Goal: Task Accomplishment & Management: Manage account settings

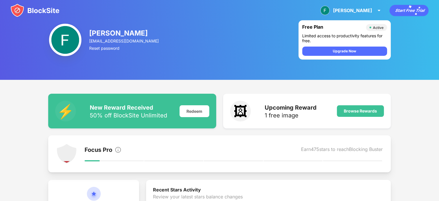
click at [34, 8] on img at bounding box center [34, 10] width 49 height 14
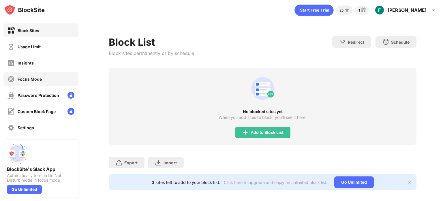
click at [28, 78] on div "Focus Mode" at bounding box center [30, 78] width 24 height 5
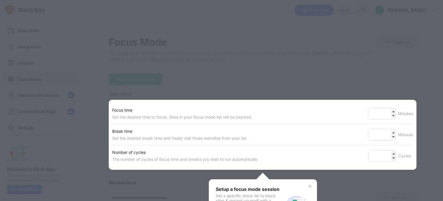
click at [36, 48] on div at bounding box center [221, 100] width 443 height 201
click at [204, 106] on div "Focus time" at bounding box center [182, 109] width 140 height 7
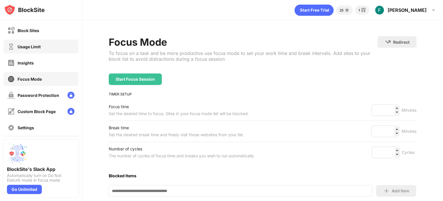
click at [11, 45] on img at bounding box center [11, 46] width 7 height 7
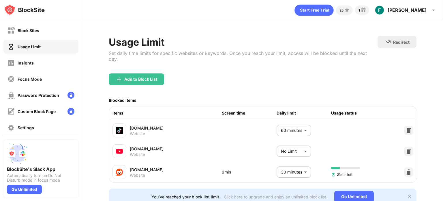
scroll to position [26, 0]
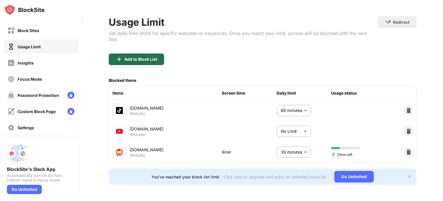
click at [131, 57] on div "Add to Block List" at bounding box center [140, 59] width 33 height 5
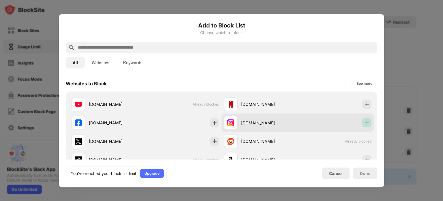
click at [364, 121] on img at bounding box center [367, 122] width 6 height 6
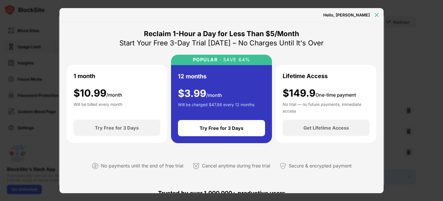
click at [376, 15] on img at bounding box center [377, 15] width 6 height 6
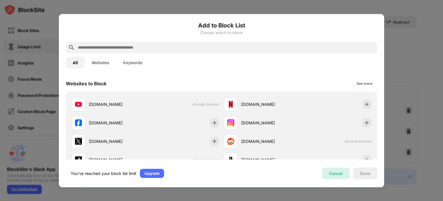
click at [327, 175] on div "Cancel" at bounding box center [335, 173] width 27 height 12
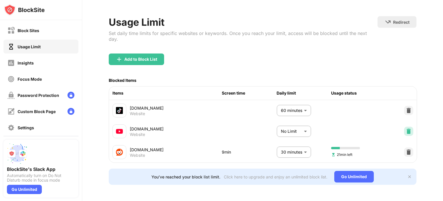
click at [406, 128] on img at bounding box center [409, 131] width 6 height 6
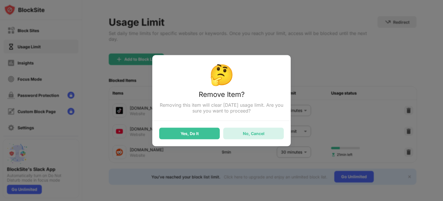
click at [239, 130] on div "No, Cancel" at bounding box center [253, 133] width 61 height 12
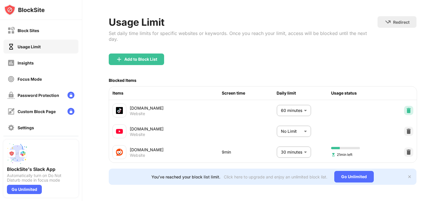
click at [406, 107] on img at bounding box center [409, 110] width 6 height 6
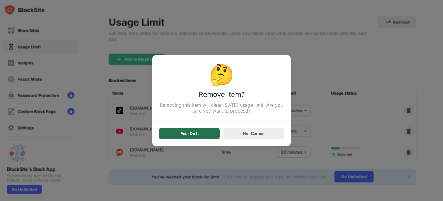
click at [192, 136] on div "Yes, Do It" at bounding box center [189, 133] width 61 height 12
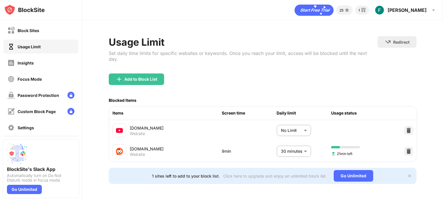
scroll to position [5, 0]
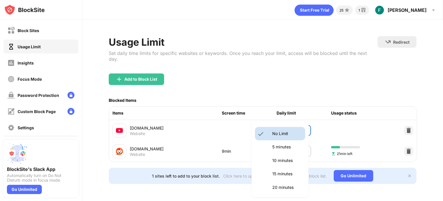
click at [282, 124] on body "Block Sites Usage Limit Insights Focus Mode Password Protection Custom Block Pa…" at bounding box center [221, 100] width 443 height 201
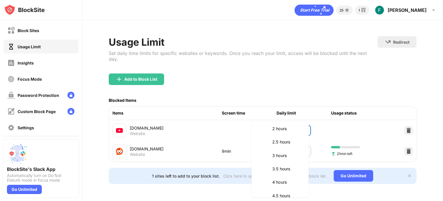
scroll to position [192, 0]
click at [286, 131] on p "2 hours" at bounding box center [286, 129] width 29 height 6
type input "***"
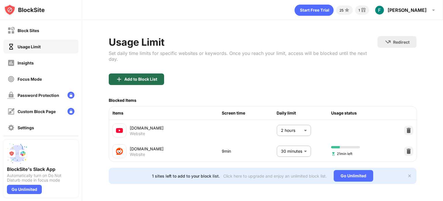
click at [128, 77] on div "Add to Block List" at bounding box center [140, 79] width 33 height 5
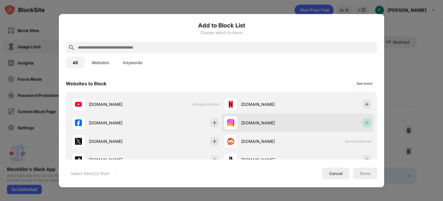
click at [364, 122] on img at bounding box center [367, 122] width 6 height 6
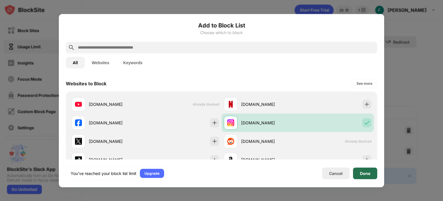
click at [367, 175] on div "Done" at bounding box center [365, 173] width 24 height 12
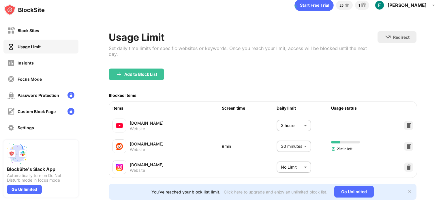
scroll to position [26, 0]
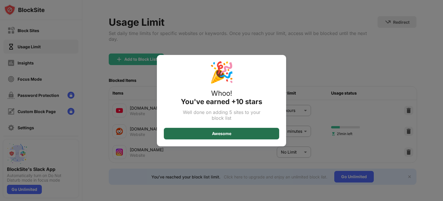
click at [249, 135] on div "Awesome" at bounding box center [221, 134] width 115 height 12
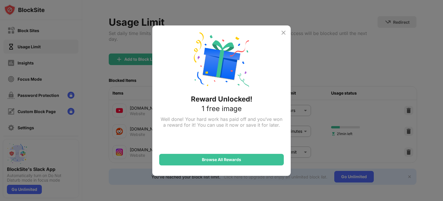
click at [286, 33] on img at bounding box center [283, 32] width 7 height 7
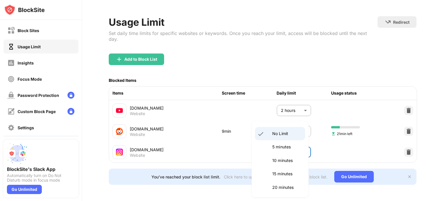
click at [291, 149] on body "Block Sites Usage Limit Insights Focus Mode Password Protection Custom Block Pa…" at bounding box center [221, 100] width 443 height 201
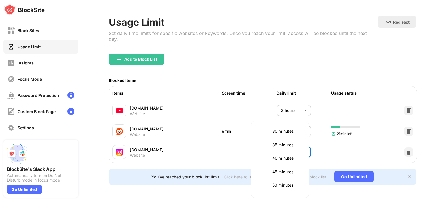
scroll to position [82, 0]
click at [280, 136] on li "30 minutes" at bounding box center [280, 131] width 50 height 13
click at [285, 145] on body "Block Sites Usage Limit Insights Focus Mode Password Protection Custom Block Pa…" at bounding box center [221, 100] width 443 height 201
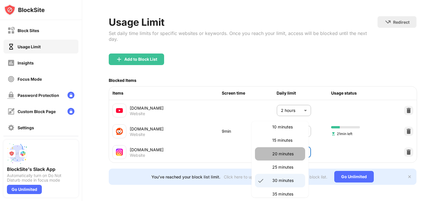
click at [281, 150] on li "20 minutes" at bounding box center [280, 153] width 50 height 13
type input "**"
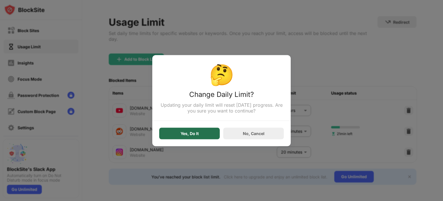
click at [193, 134] on div "Yes, Do It" at bounding box center [190, 133] width 18 height 5
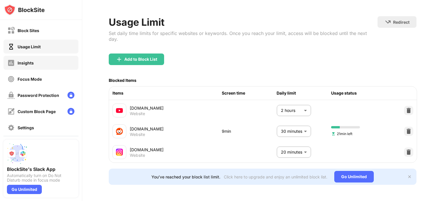
click at [41, 62] on div "Insights" at bounding box center [40, 63] width 75 height 14
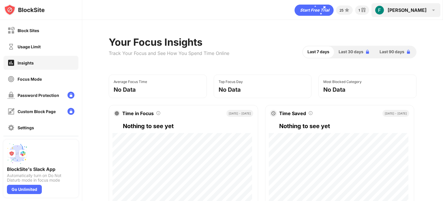
click at [384, 11] on img at bounding box center [379, 9] width 9 height 9
click at [411, 14] on div "[PERSON_NAME] View Account Insights Premium Rewards Settings Support Log Out" at bounding box center [406, 10] width 69 height 14
click at [432, 14] on div "[PERSON_NAME] View Account Insights Premium Rewards Settings Support Log Out" at bounding box center [406, 10] width 69 height 14
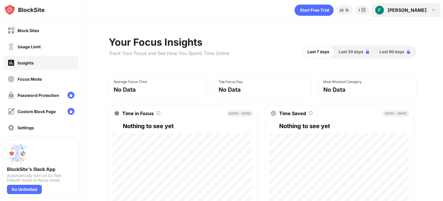
click at [384, 10] on img at bounding box center [379, 9] width 9 height 9
click at [411, 6] on div "[PERSON_NAME] View Account Insights Premium Rewards Settings Support Log Out" at bounding box center [406, 10] width 69 height 14
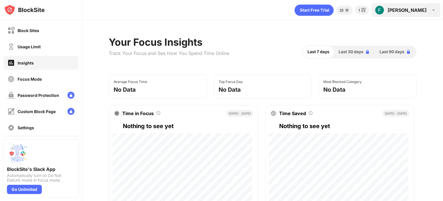
click at [411, 6] on div "[PERSON_NAME] View Account Insights Premium Rewards Settings Support Log Out" at bounding box center [406, 10] width 69 height 14
click at [436, 10] on img at bounding box center [433, 10] width 7 height 7
click at [33, 32] on div "Block Sites" at bounding box center [29, 30] width 22 height 5
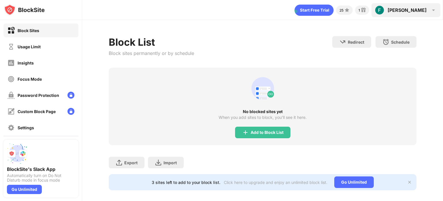
click at [420, 8] on div "[PERSON_NAME]" at bounding box center [407, 10] width 39 height 6
